Goal: Entertainment & Leisure: Consume media (video, audio)

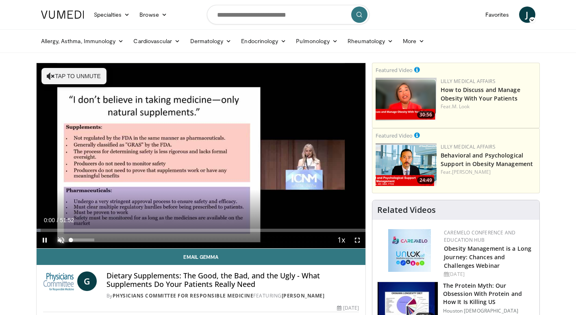
click at [64, 240] on span "Video Player" at bounding box center [61, 240] width 16 height 16
drag, startPoint x: 87, startPoint y: 241, endPoint x: 102, endPoint y: 240, distance: 15.5
click at [102, 240] on div "Mute 100%" at bounding box center [81, 240] width 57 height 16
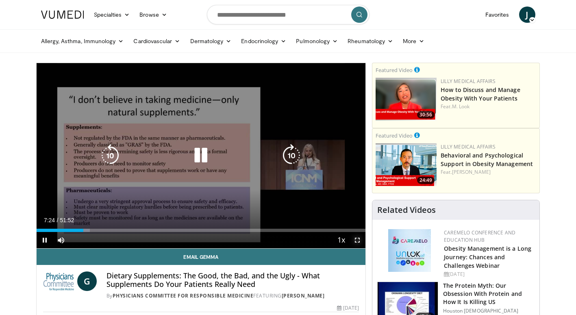
drag, startPoint x: 358, startPoint y: 239, endPoint x: 360, endPoint y: 269, distance: 30.1
click at [358, 239] on span "Video Player" at bounding box center [357, 240] width 16 height 16
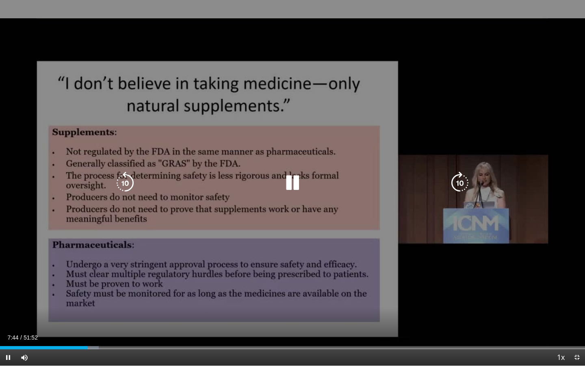
drag, startPoint x: 336, startPoint y: 186, endPoint x: 365, endPoint y: 2, distance: 186.8
click at [365, 0] on div "10 seconds Tap to unmute" at bounding box center [292, 182] width 585 height 365
click at [300, 239] on div "10 seconds Tap to unmute" at bounding box center [292, 182] width 585 height 365
